Goal: Find contact information: Find contact information

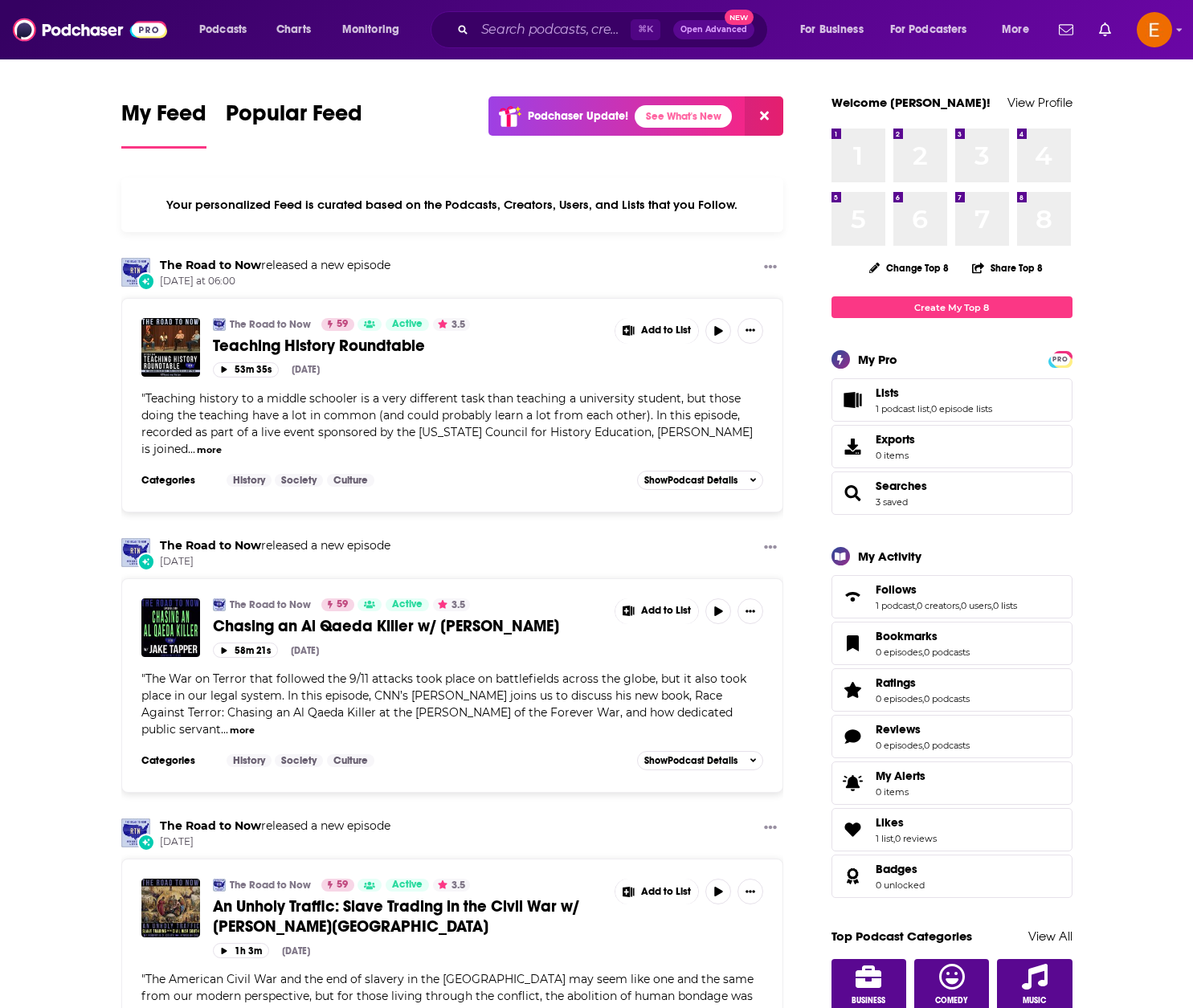
click at [552, 15] on div "⌘ K Open Advanced New" at bounding box center [599, 29] width 337 height 37
click at [558, 33] on input "Search podcasts, credits, & more..." at bounding box center [553, 29] width 156 height 26
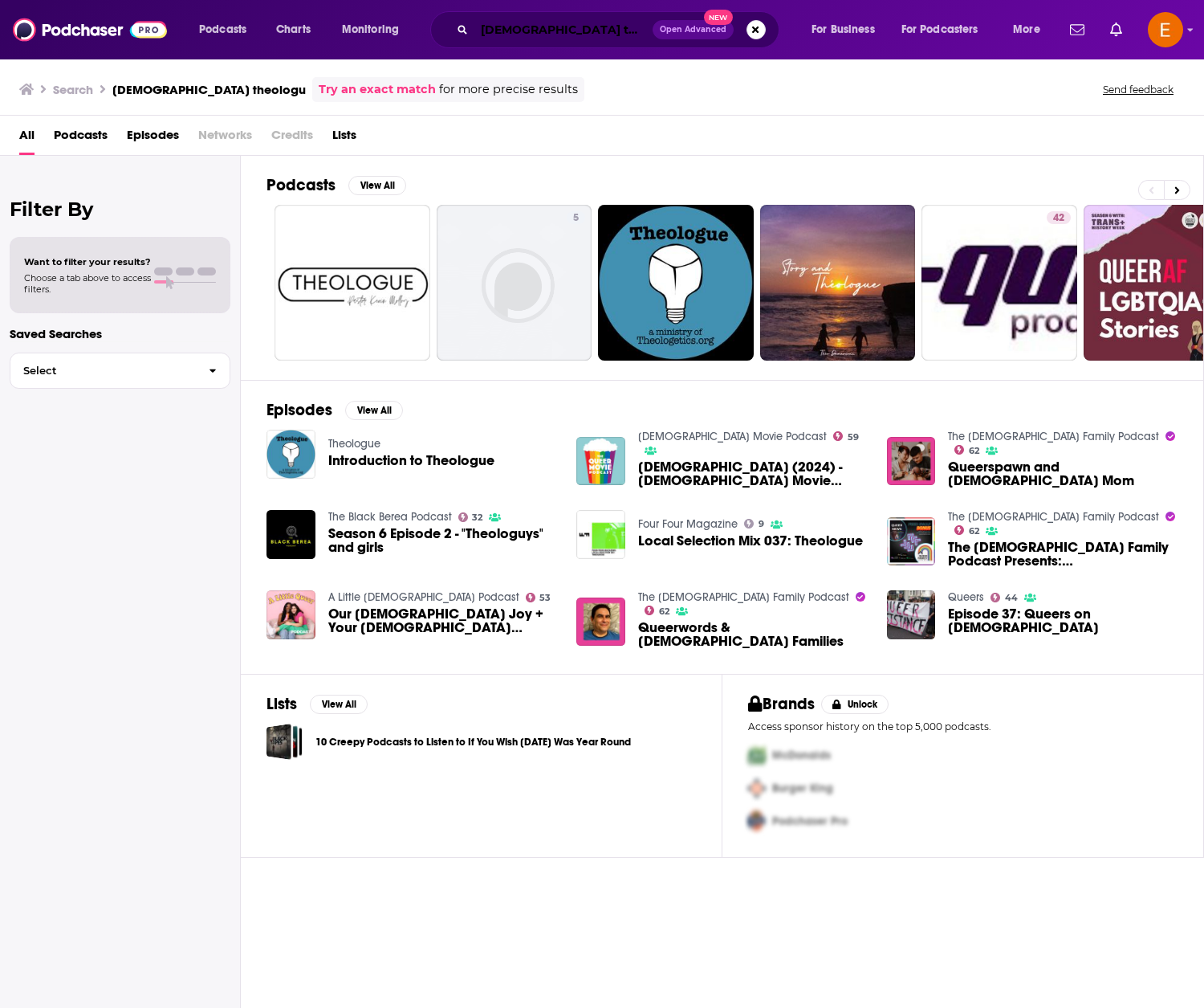
click at [600, 31] on input "[DEMOGRAPHIC_DATA] theologu" at bounding box center [564, 29] width 179 height 26
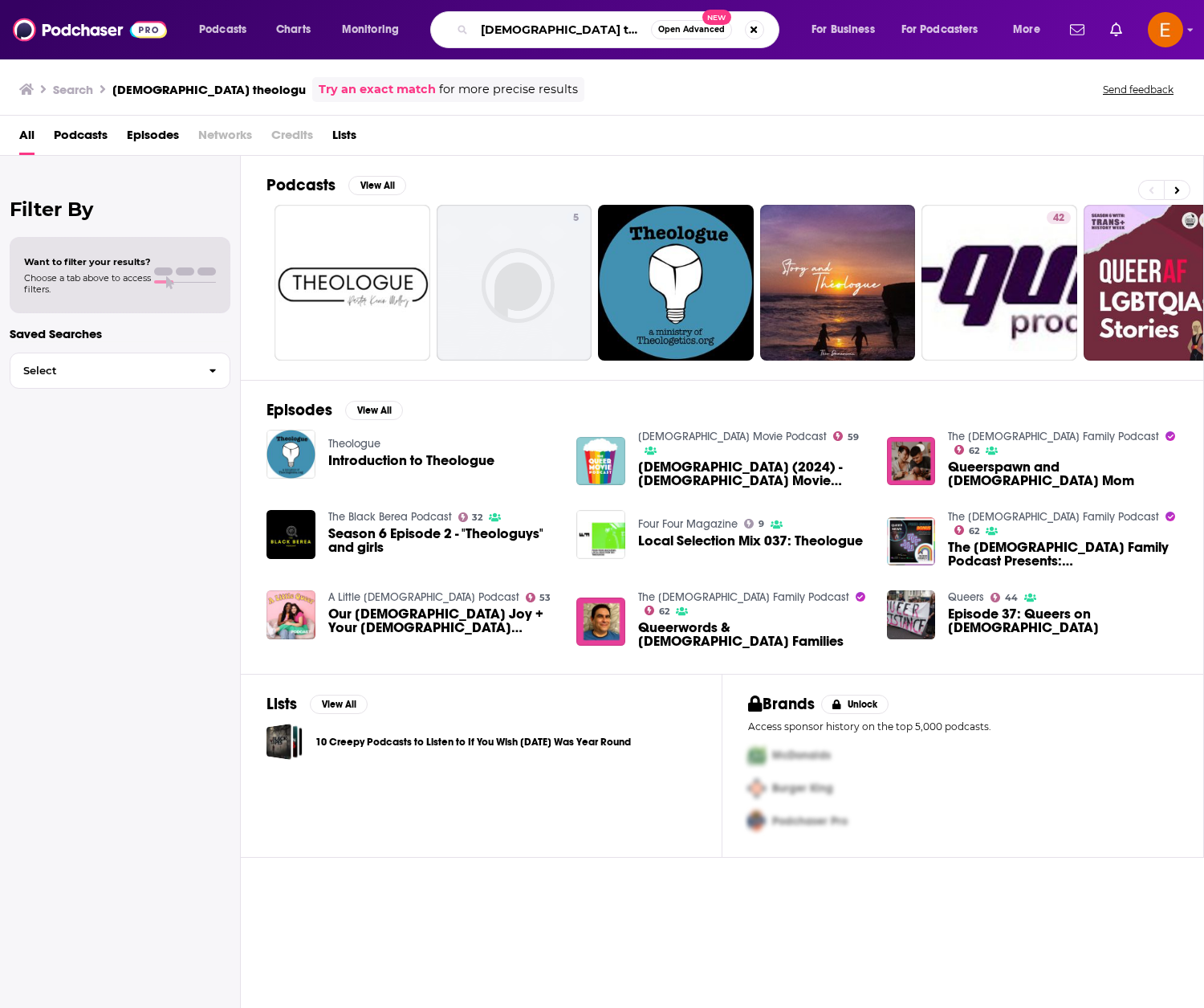
type input "[DEMOGRAPHIC_DATA] theology"
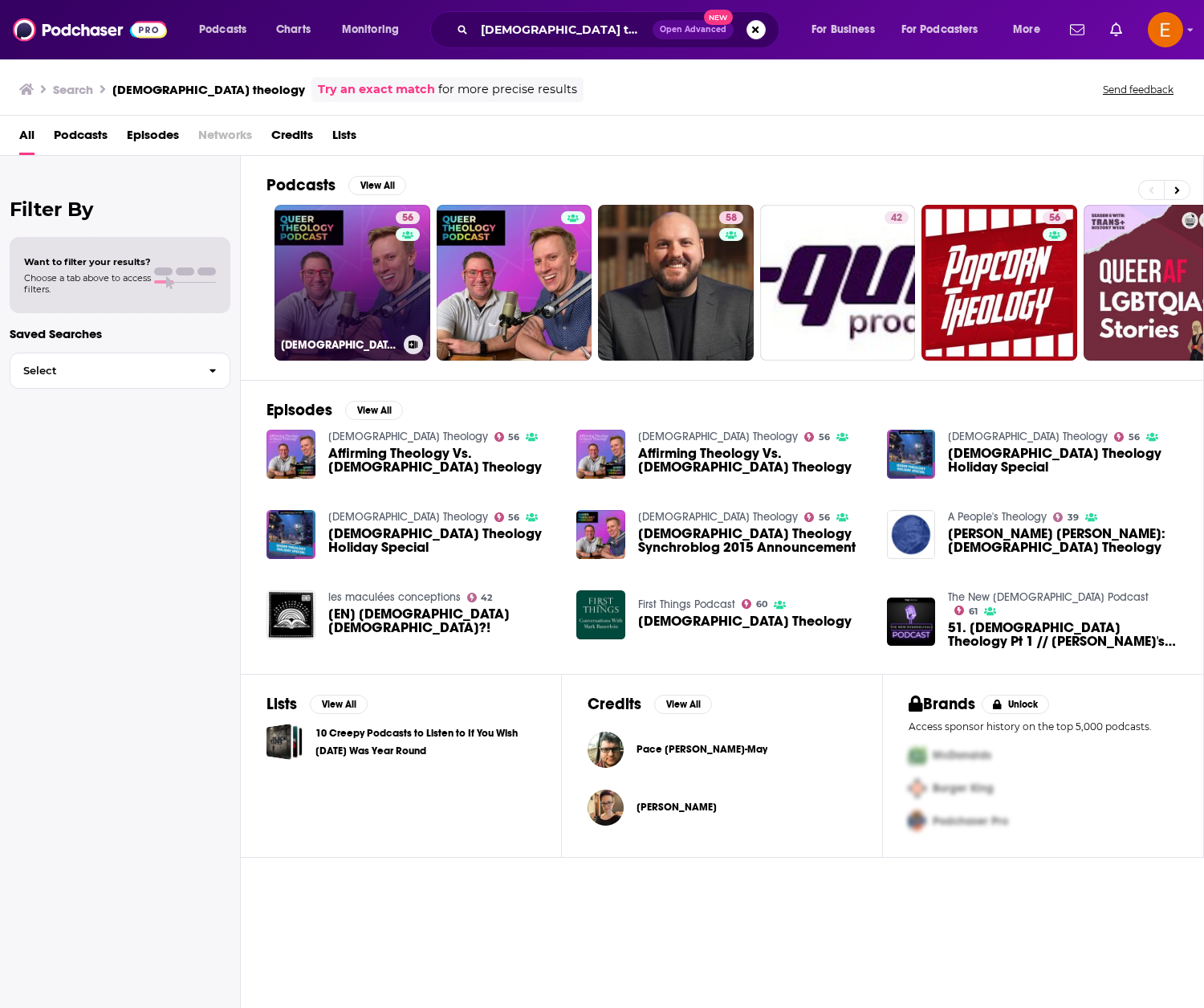
click at [349, 239] on link "56 [DEMOGRAPHIC_DATA] Theology" at bounding box center [352, 282] width 156 height 156
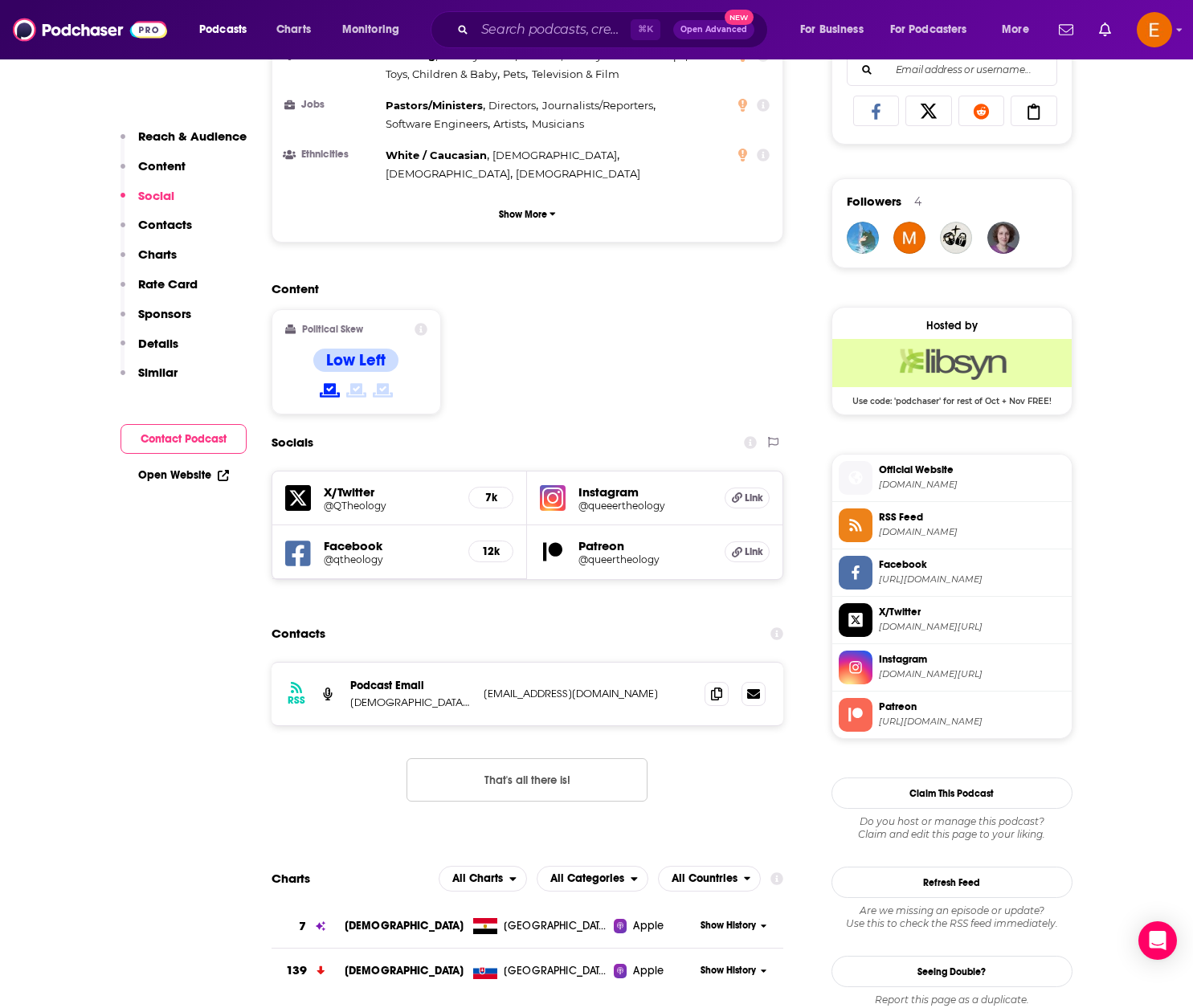
scroll to position [1156, 0]
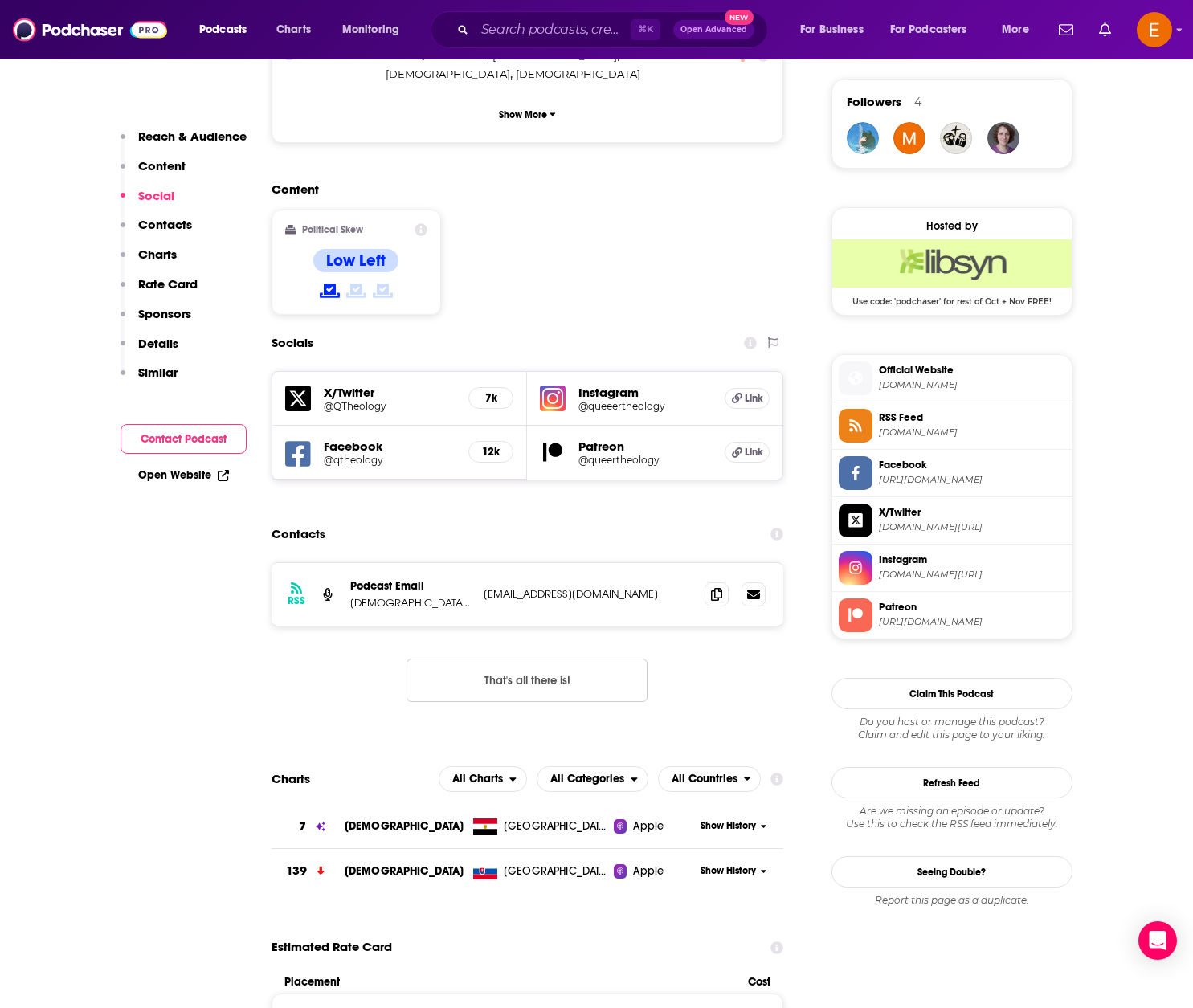
click at [669, 519] on div "Contacts" at bounding box center [528, 534] width 513 height 31
click at [614, 385] on h5 "Instagram" at bounding box center [645, 392] width 134 height 15
click at [390, 579] on p "Podcast Email" at bounding box center [411, 586] width 120 height 13
